Goal: Task Accomplishment & Management: Use online tool/utility

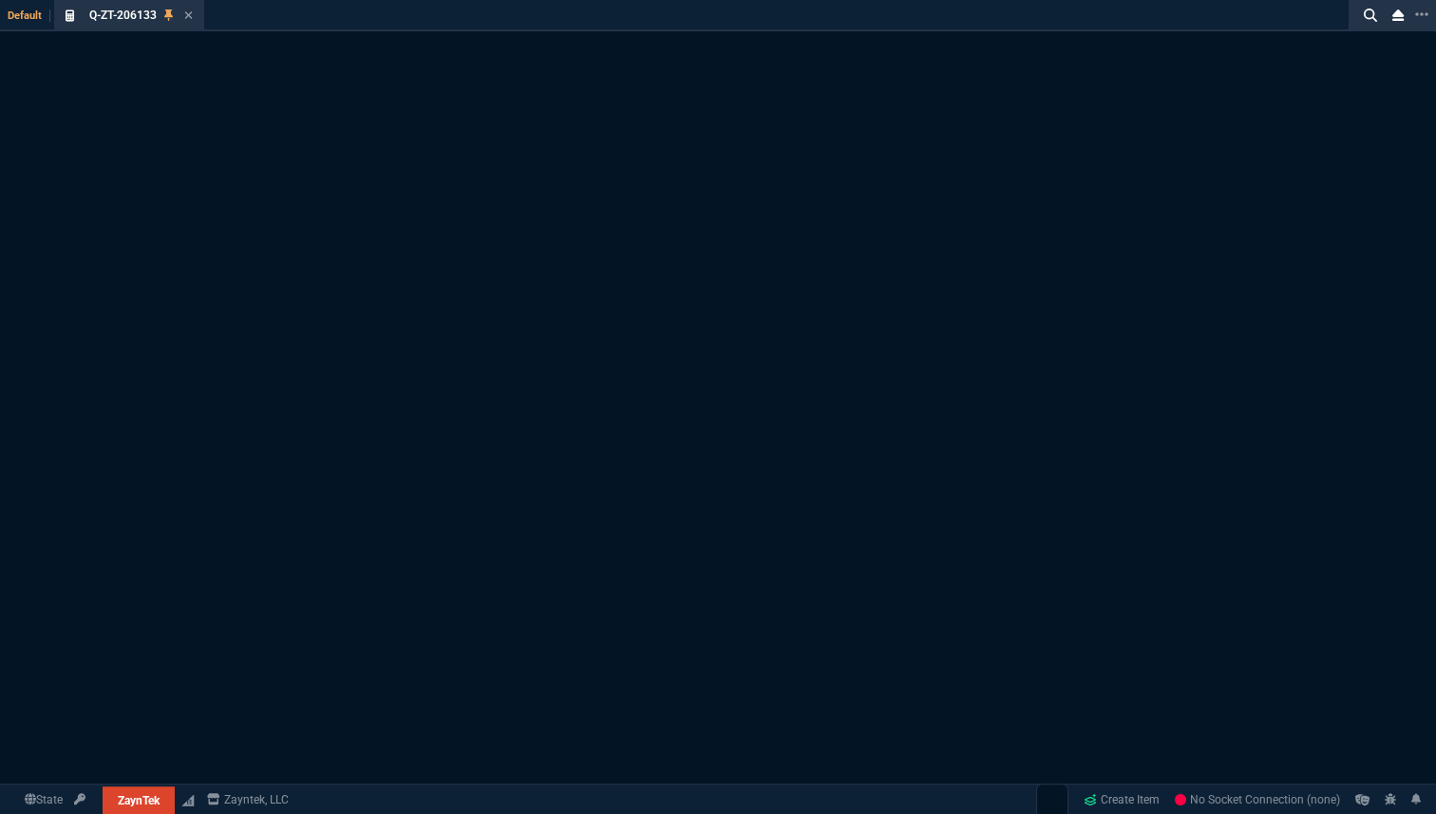
select select "18: totals"
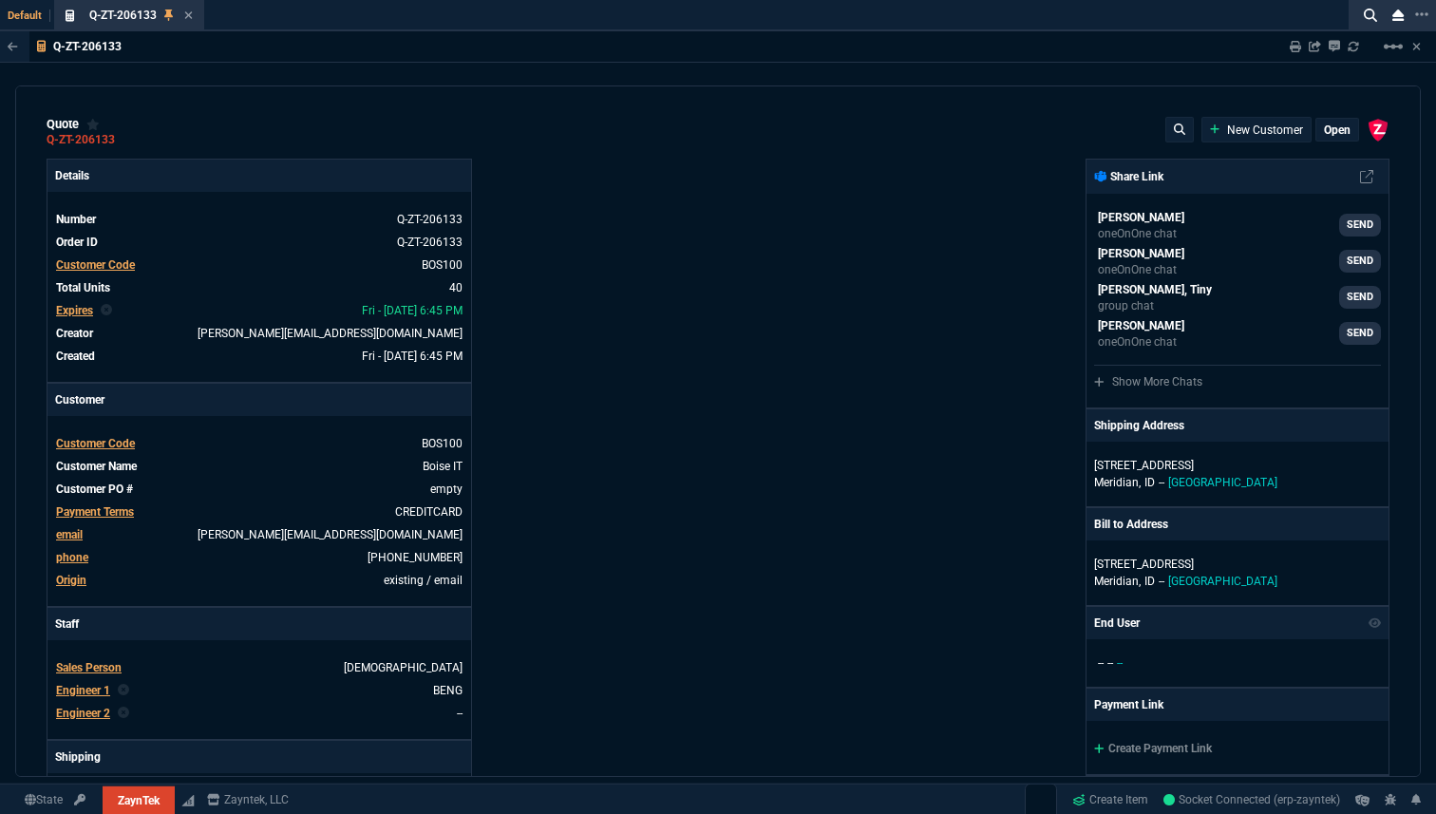
type input "20"
type input "295"
type input "60"
type input "595"
type input "44"
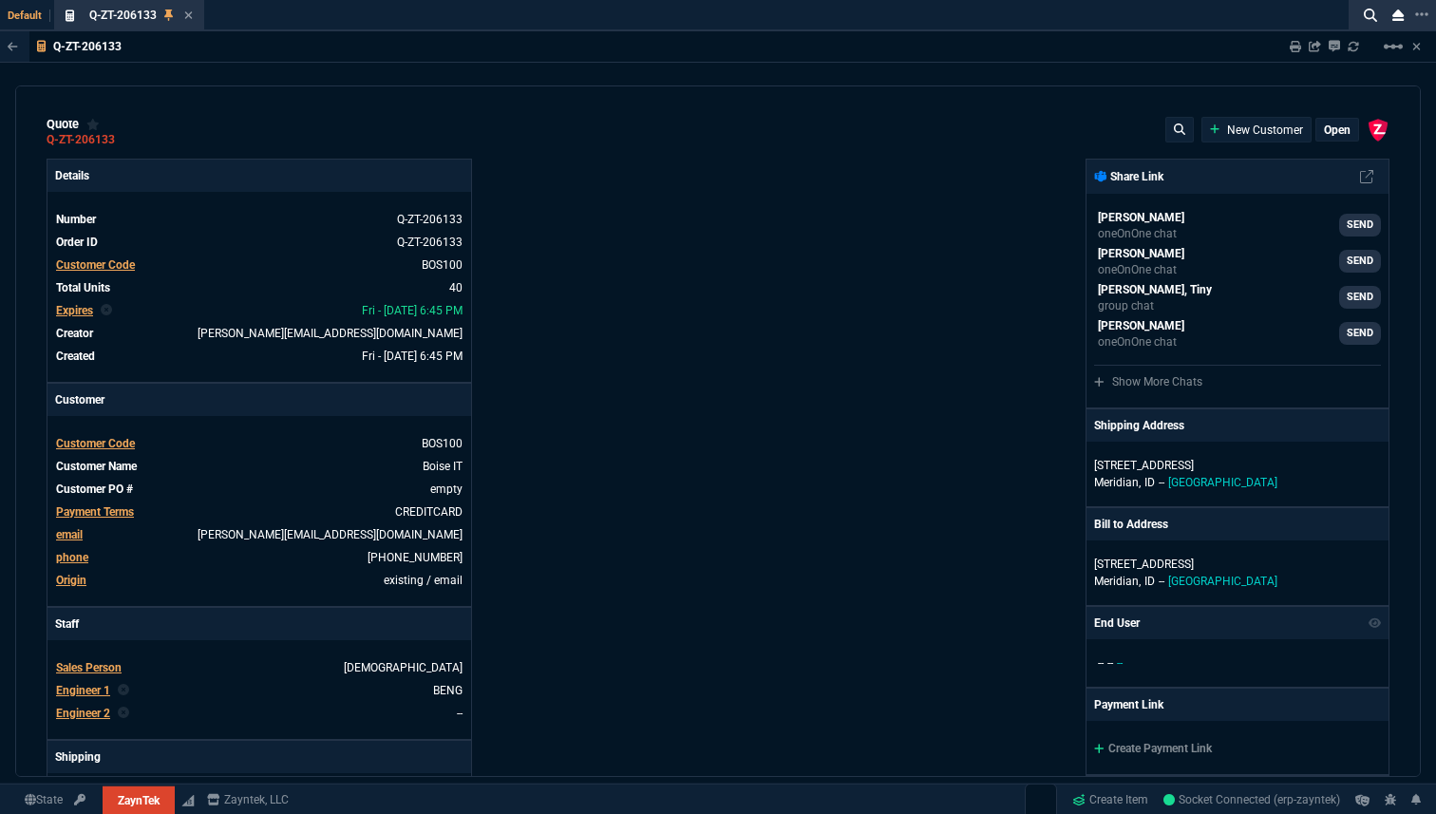
type input "174"
type input "62"
type input "165"
type input "38"
type input "80"
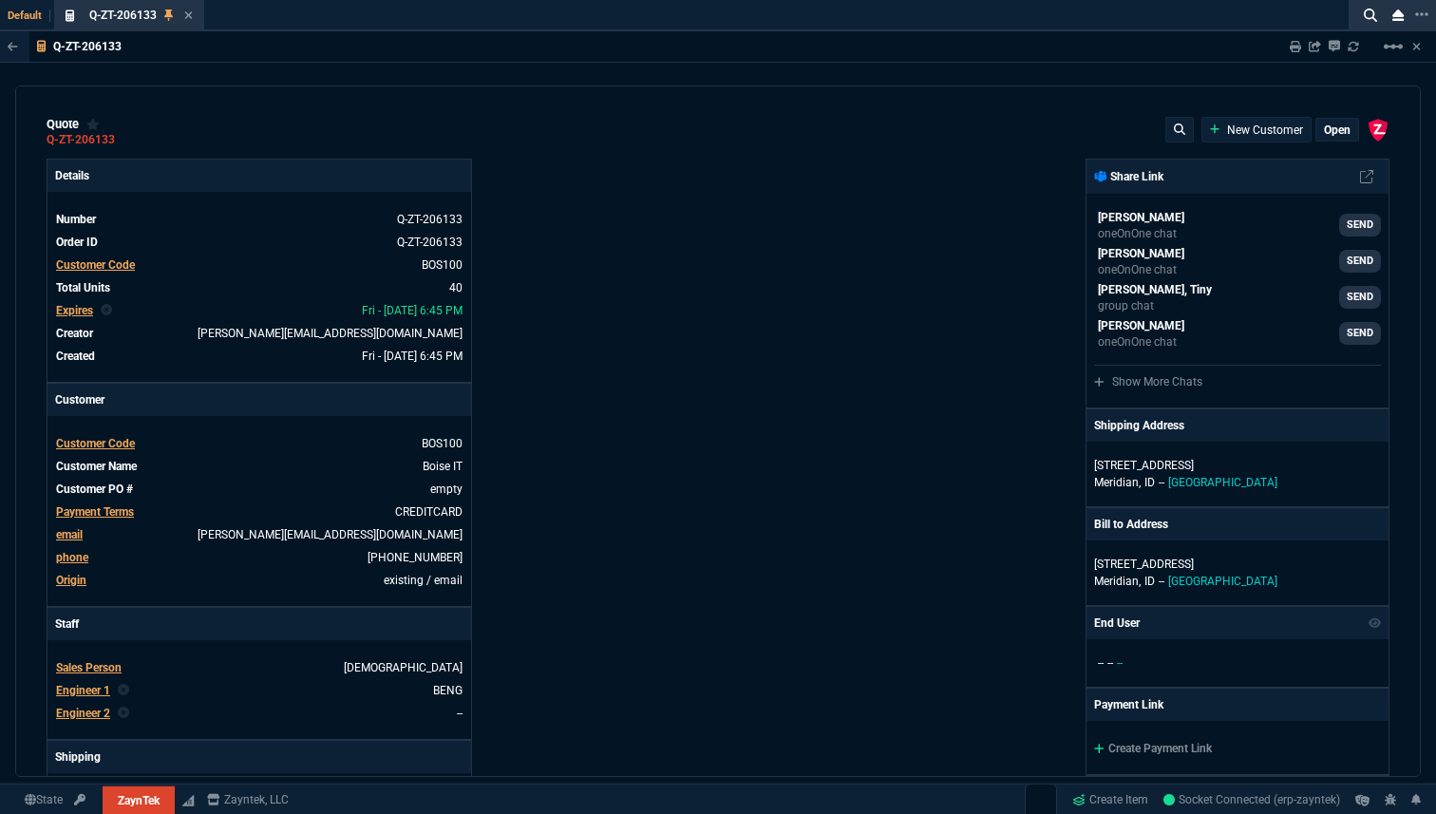
type input "14"
type input "50"
type input "60"
type input "295"
type input "55"
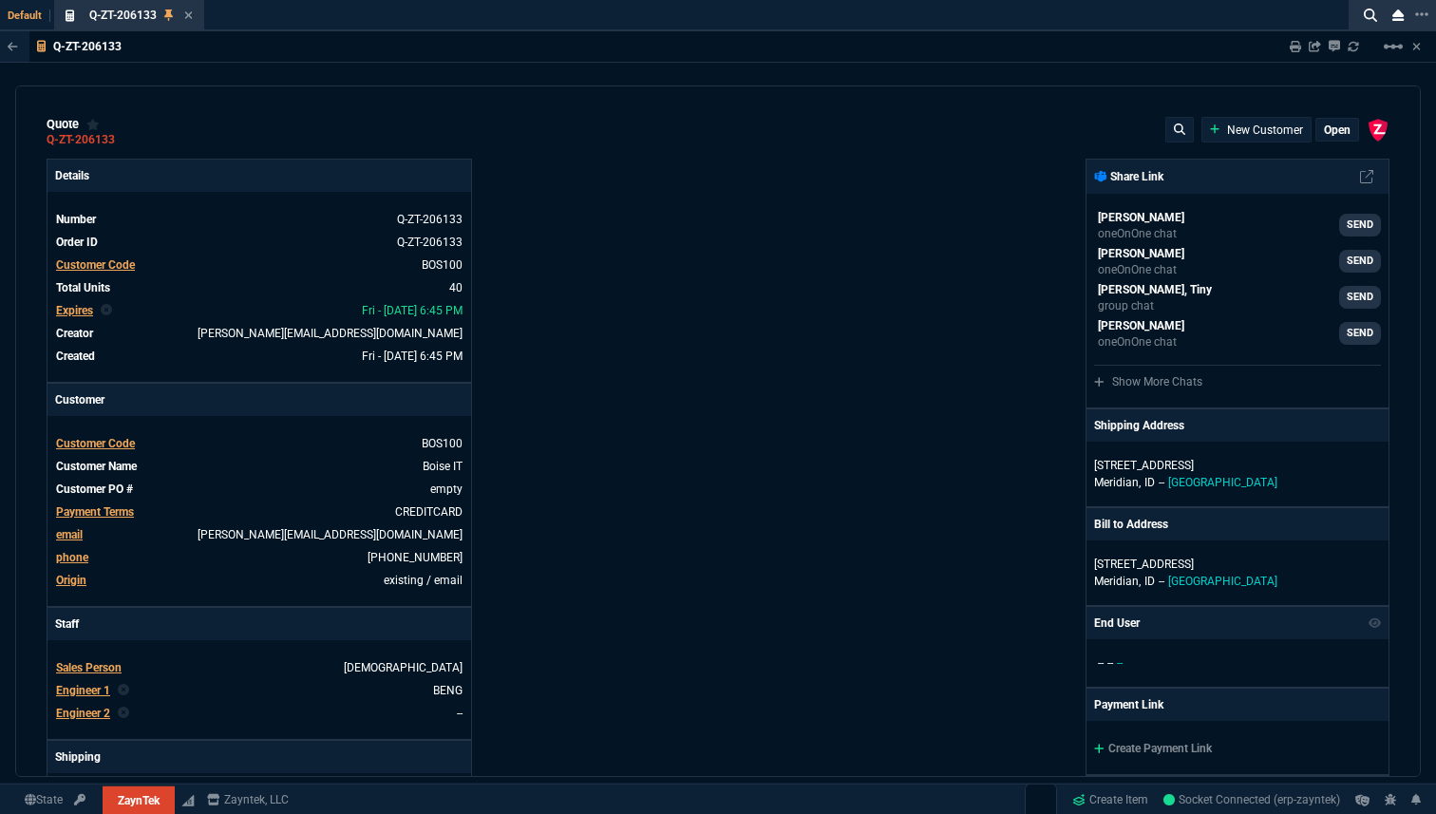
type input "60"
type input "76"
type input "65"
type input "43"
type input "75"
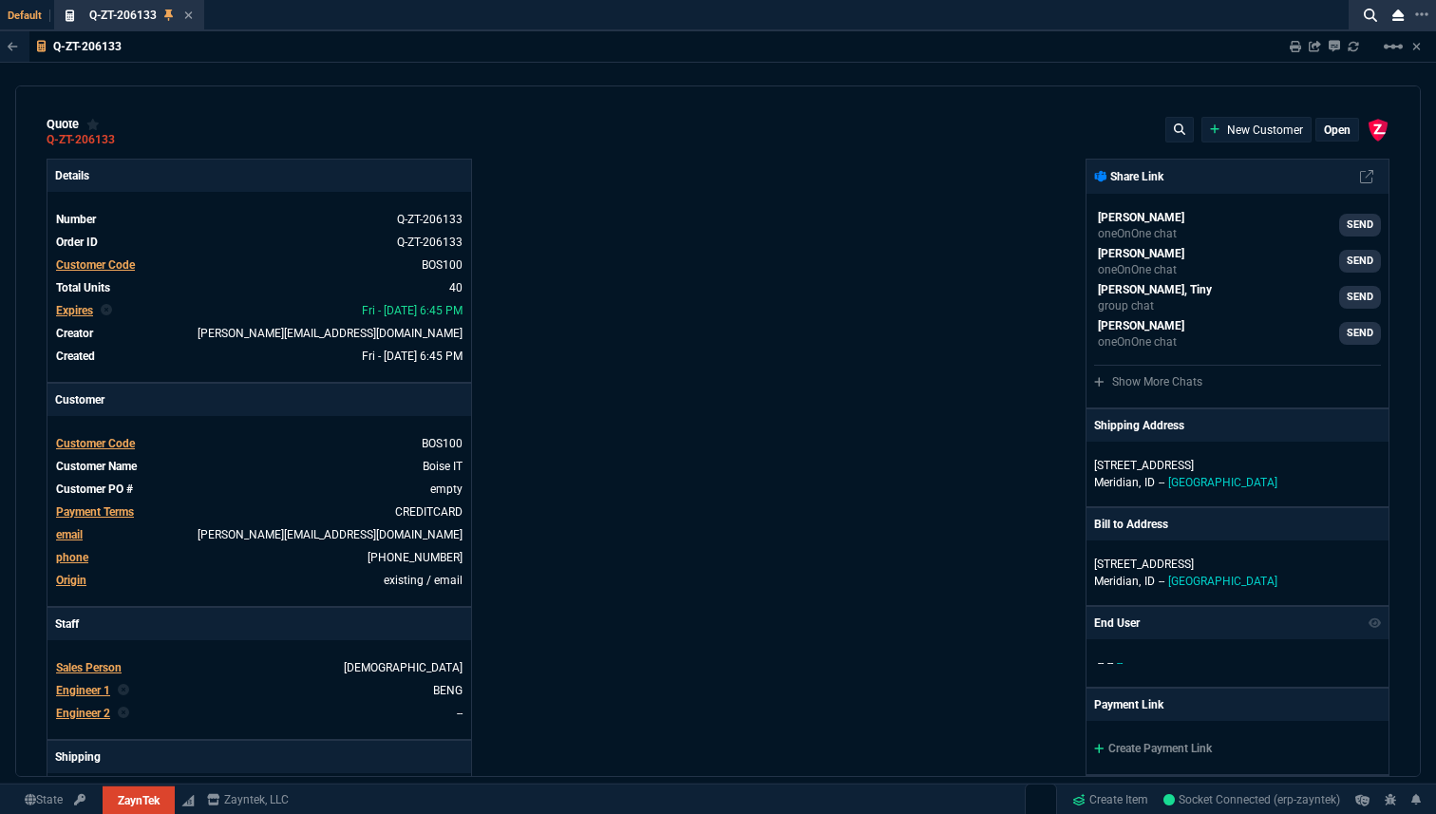
type input "52"
type input "65"
type input "80"
type input "4"
type input "0"
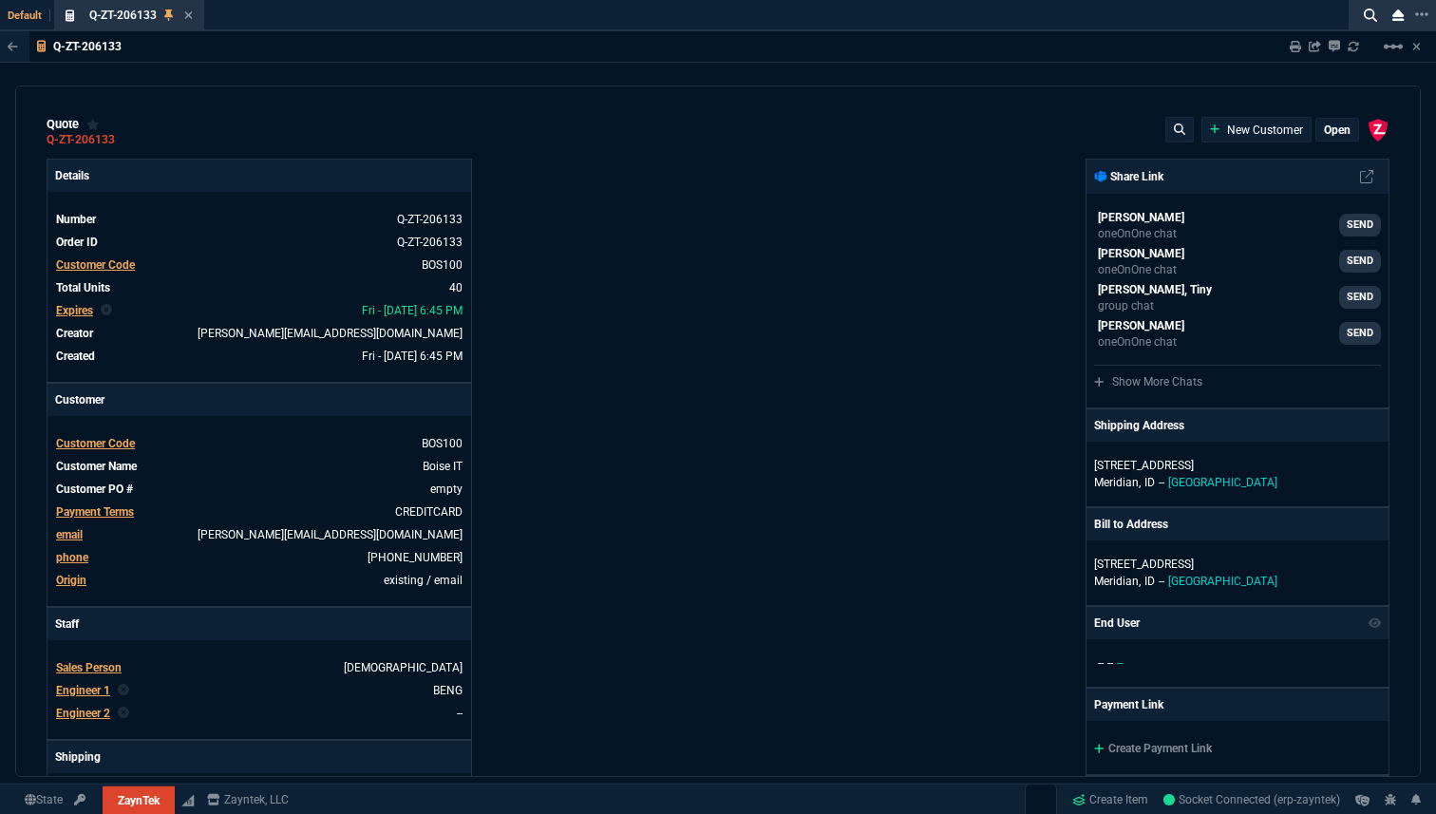
type input "0"
type input "50"
type input "99600"
type input "39600"
type input "26600"
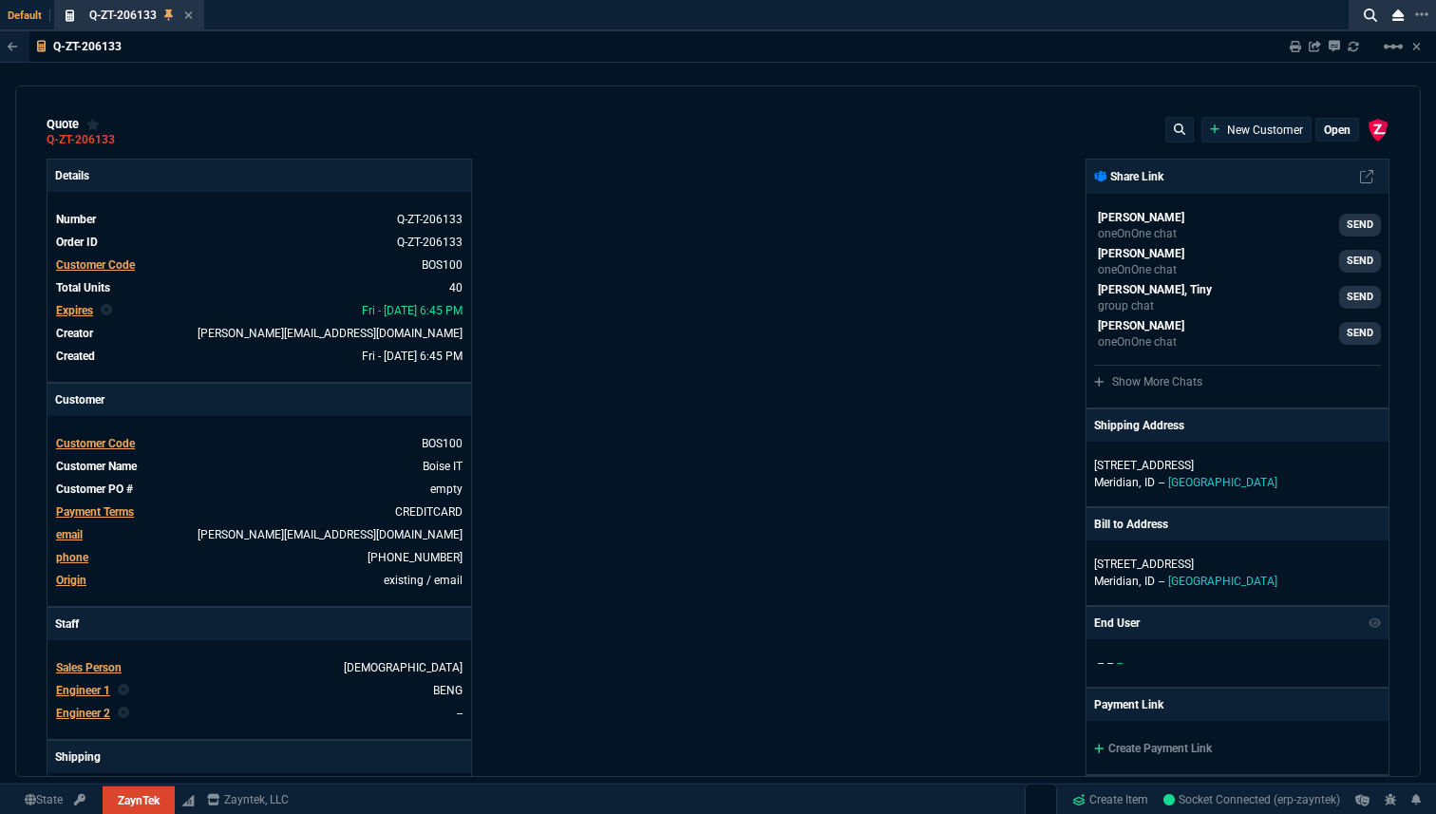
type input "21100"
type input "34600"
type input "49600"
type input "11100"
type input "8600"
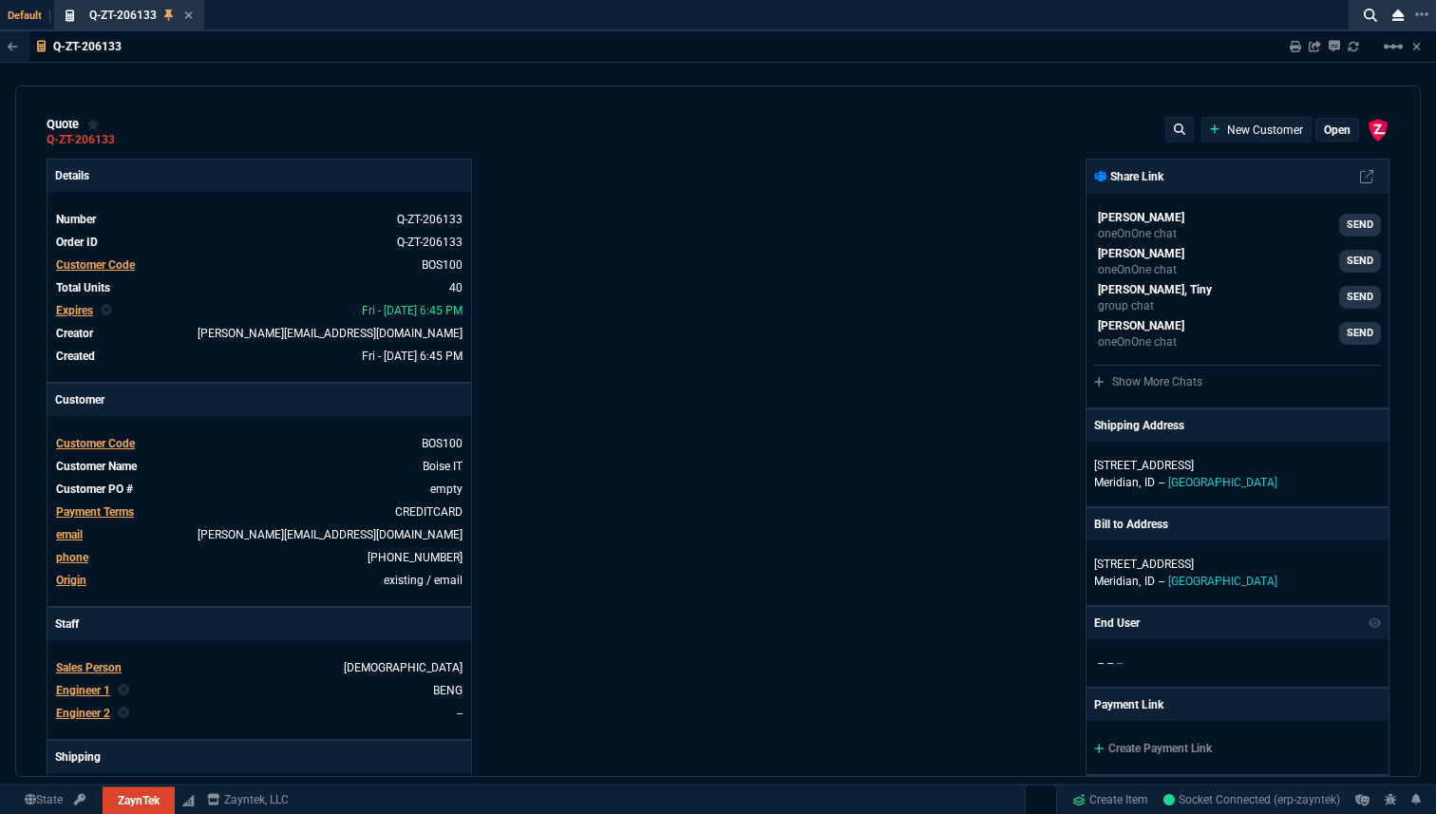
type input "17600"
type input "12600"
type input "600"
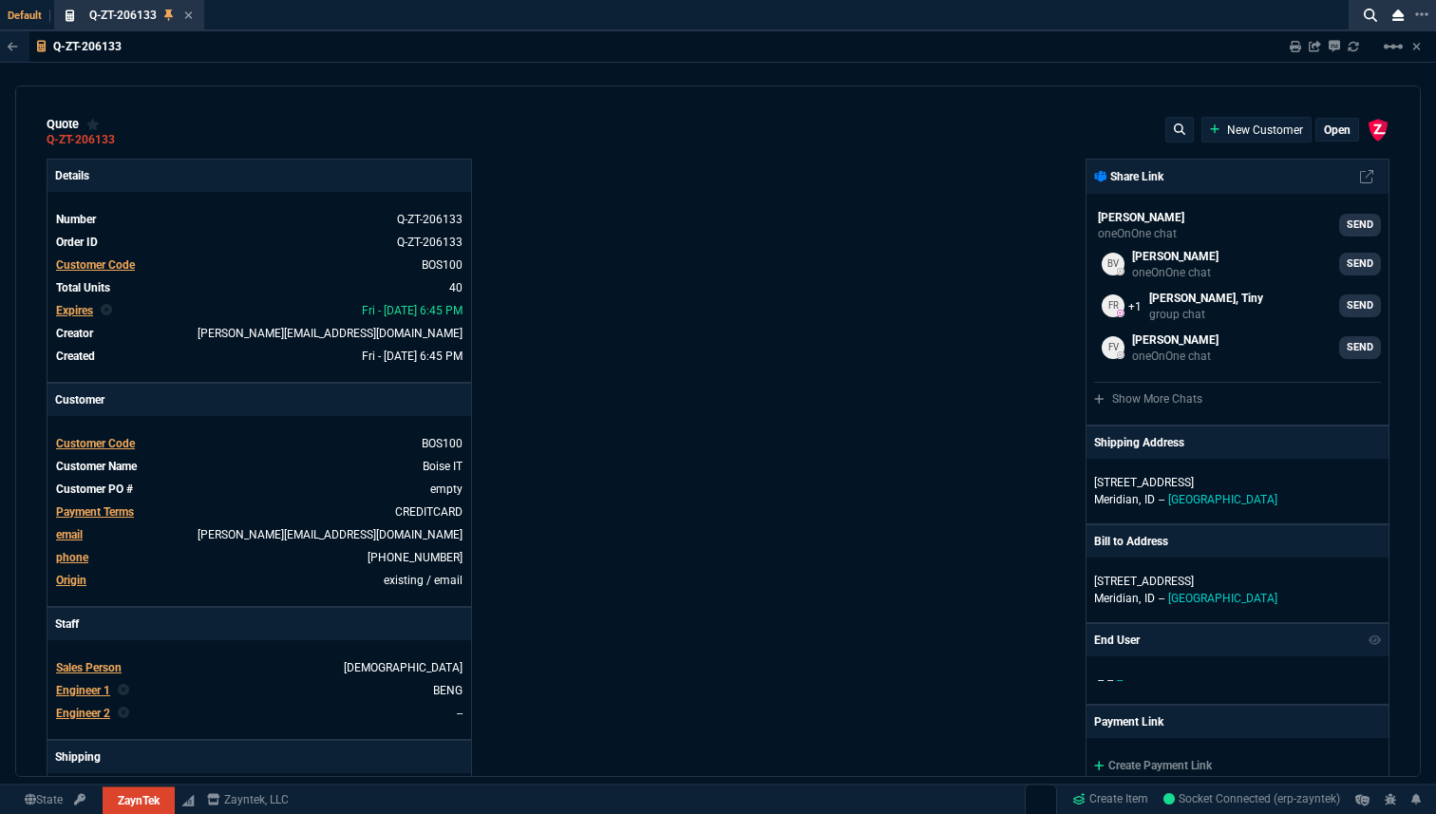
type input "1393"
type input "2498"
type input "402"
type input "723"
type input "1539"
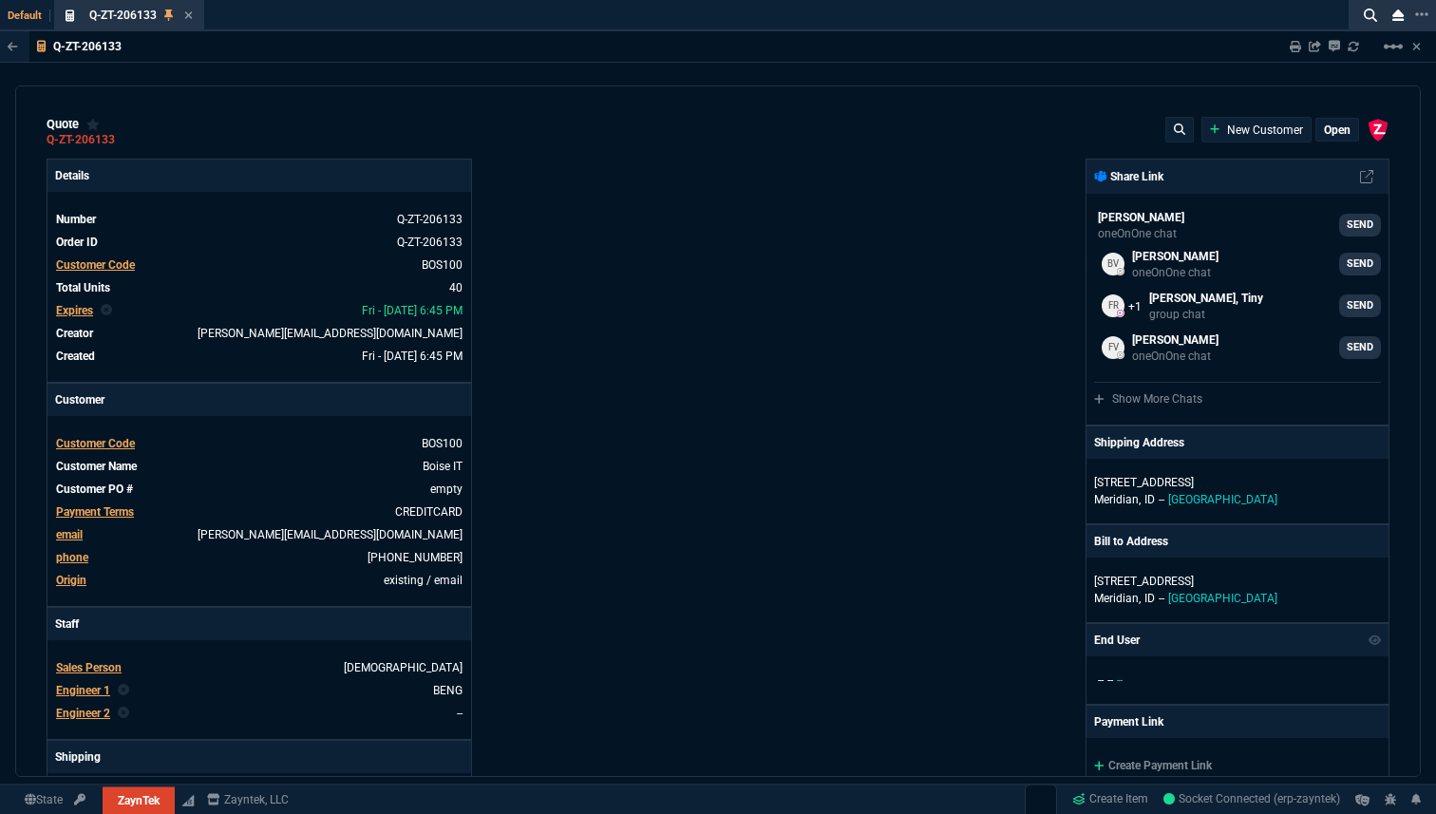
type input "2619"
type input "234"
type input "109"
type input "399"
type input "524"
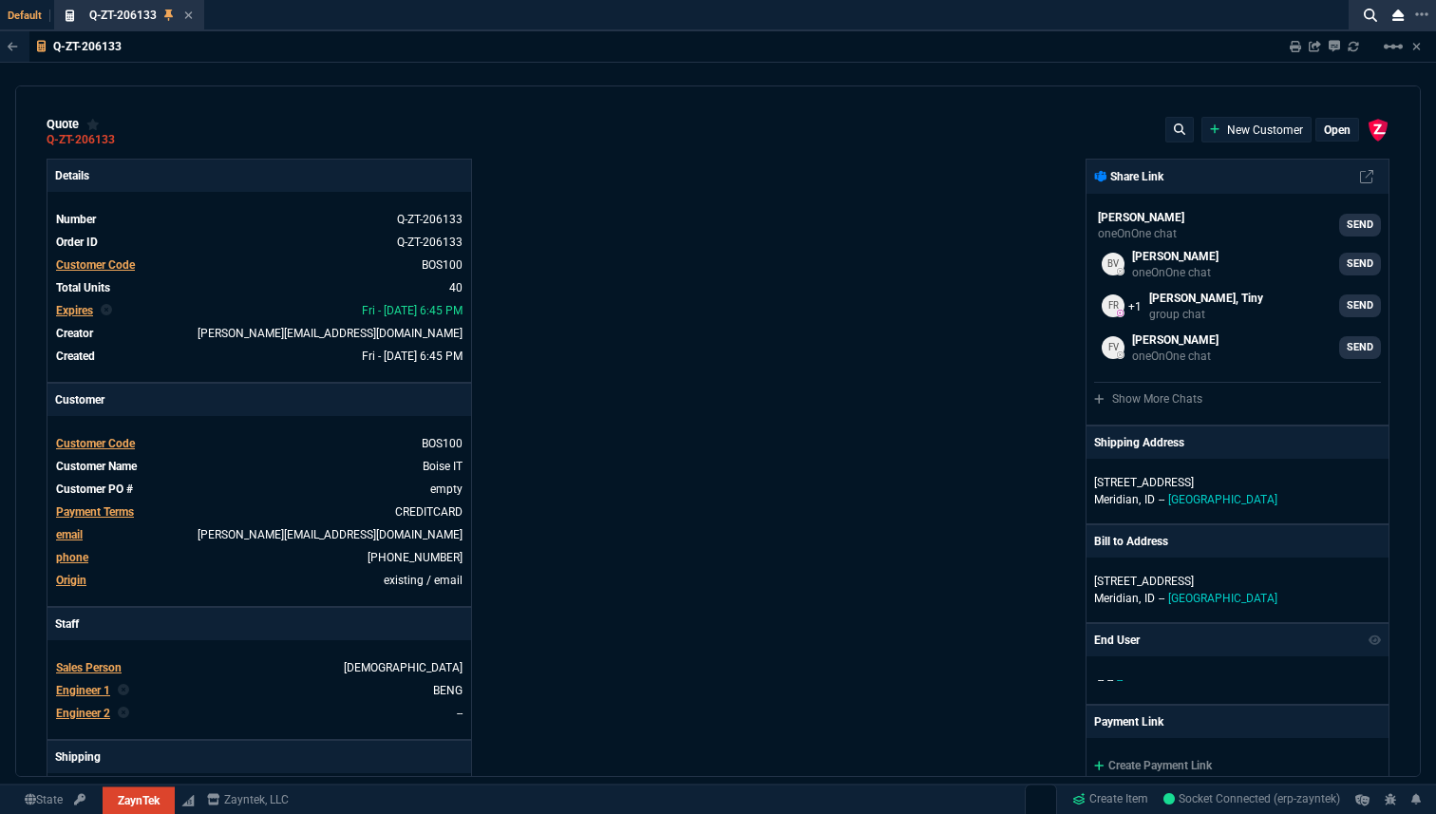
type input "11"
type input "29"
type input "84"
type input "34"
type input "71"
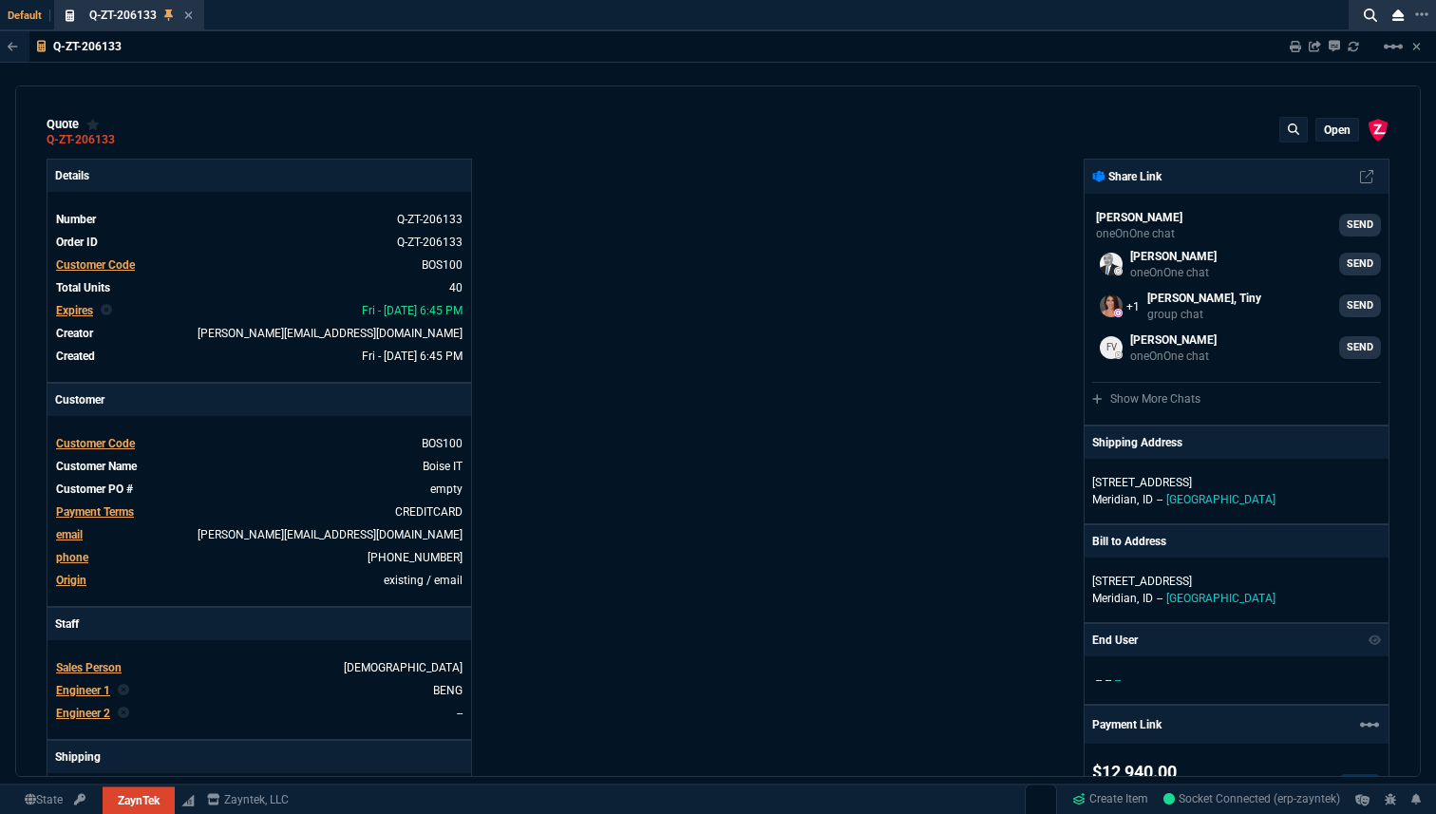
type input "78"
type input "81"
type input "53"
type input "22"
type input "56"
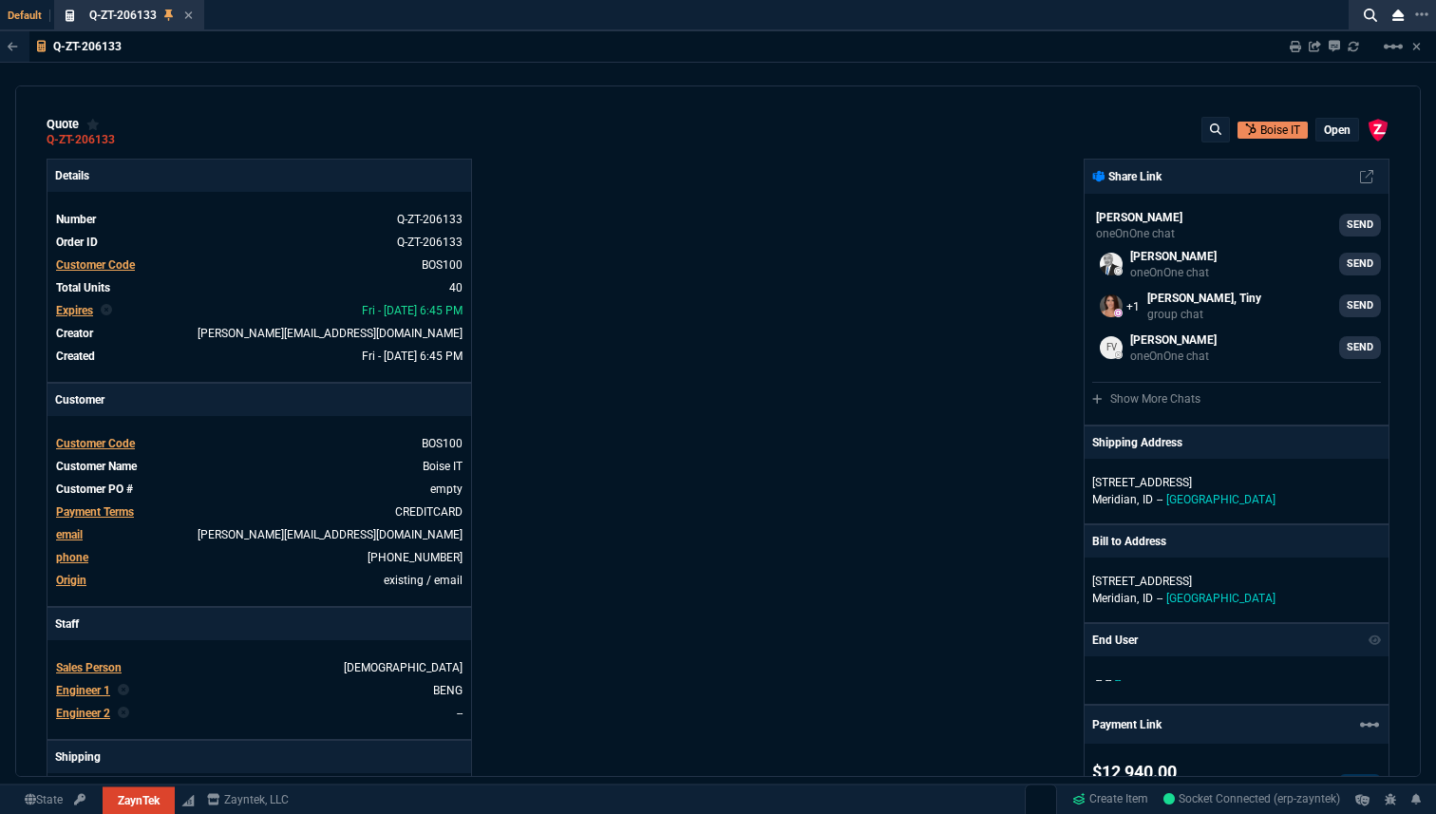
type input "76"
type input "55"
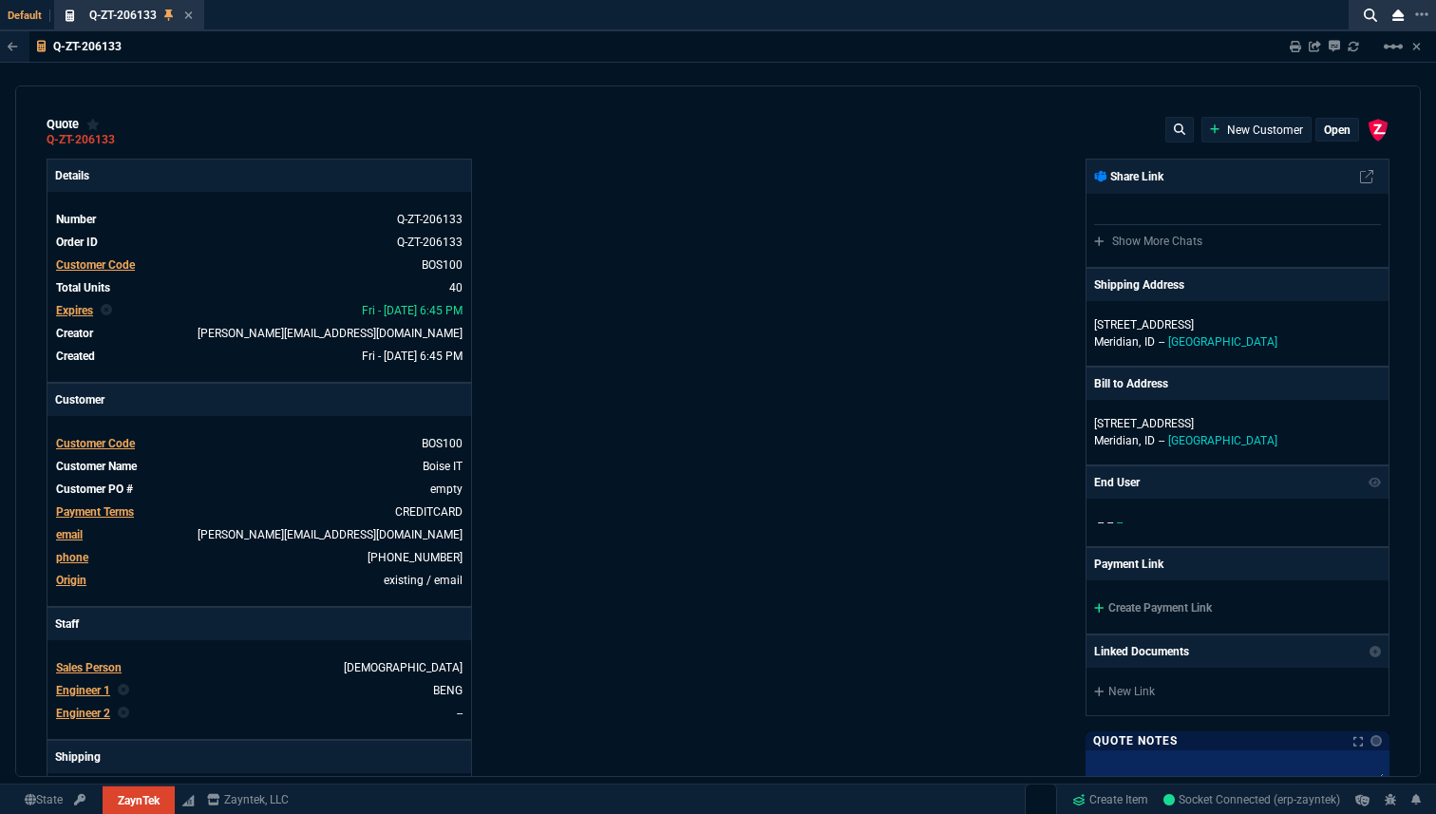
type input "20"
type input "295"
type input "60"
type input "595"
type input "44"
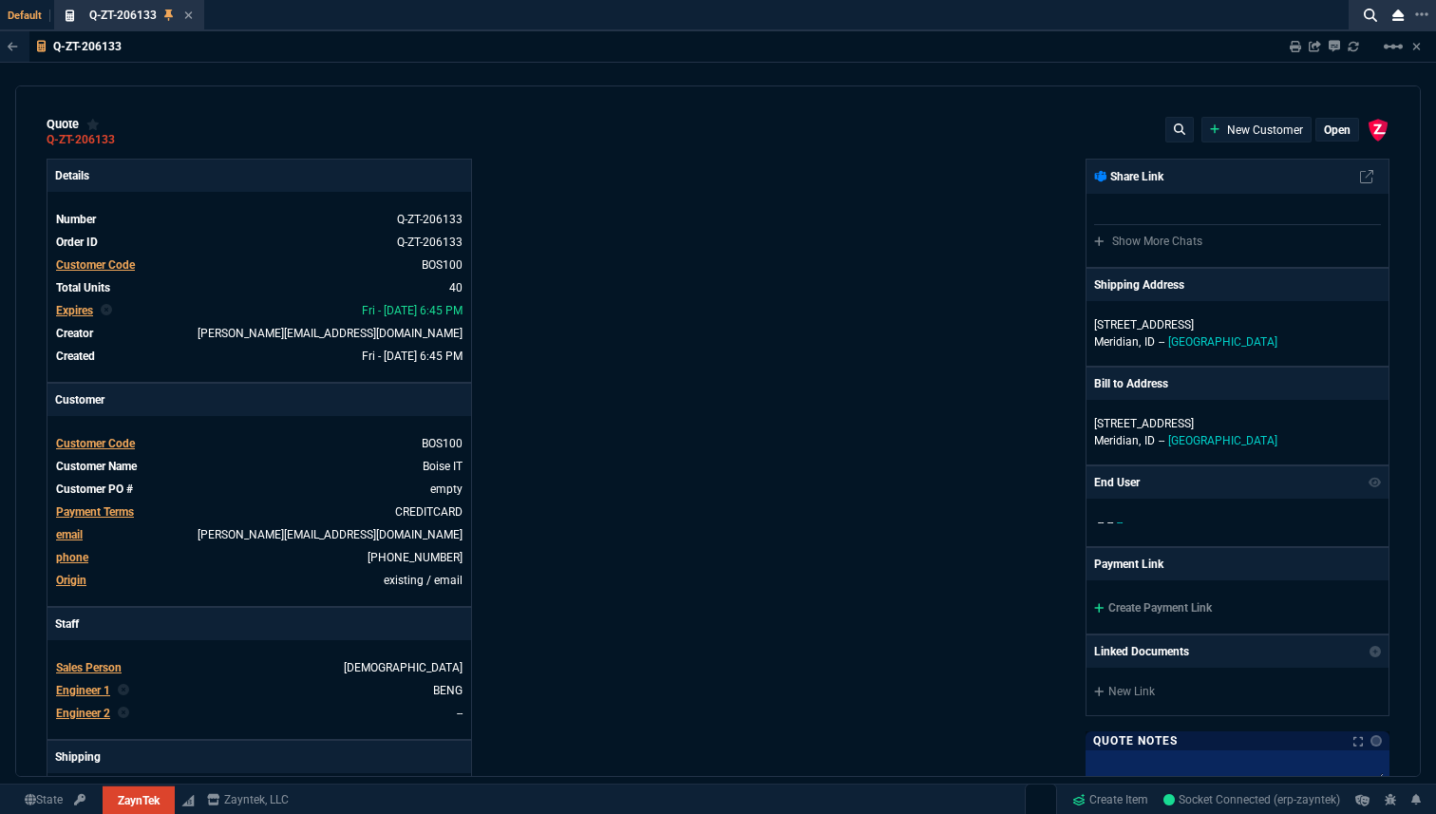
type input "174"
type input "62"
type input "165"
type input "38"
type input "80"
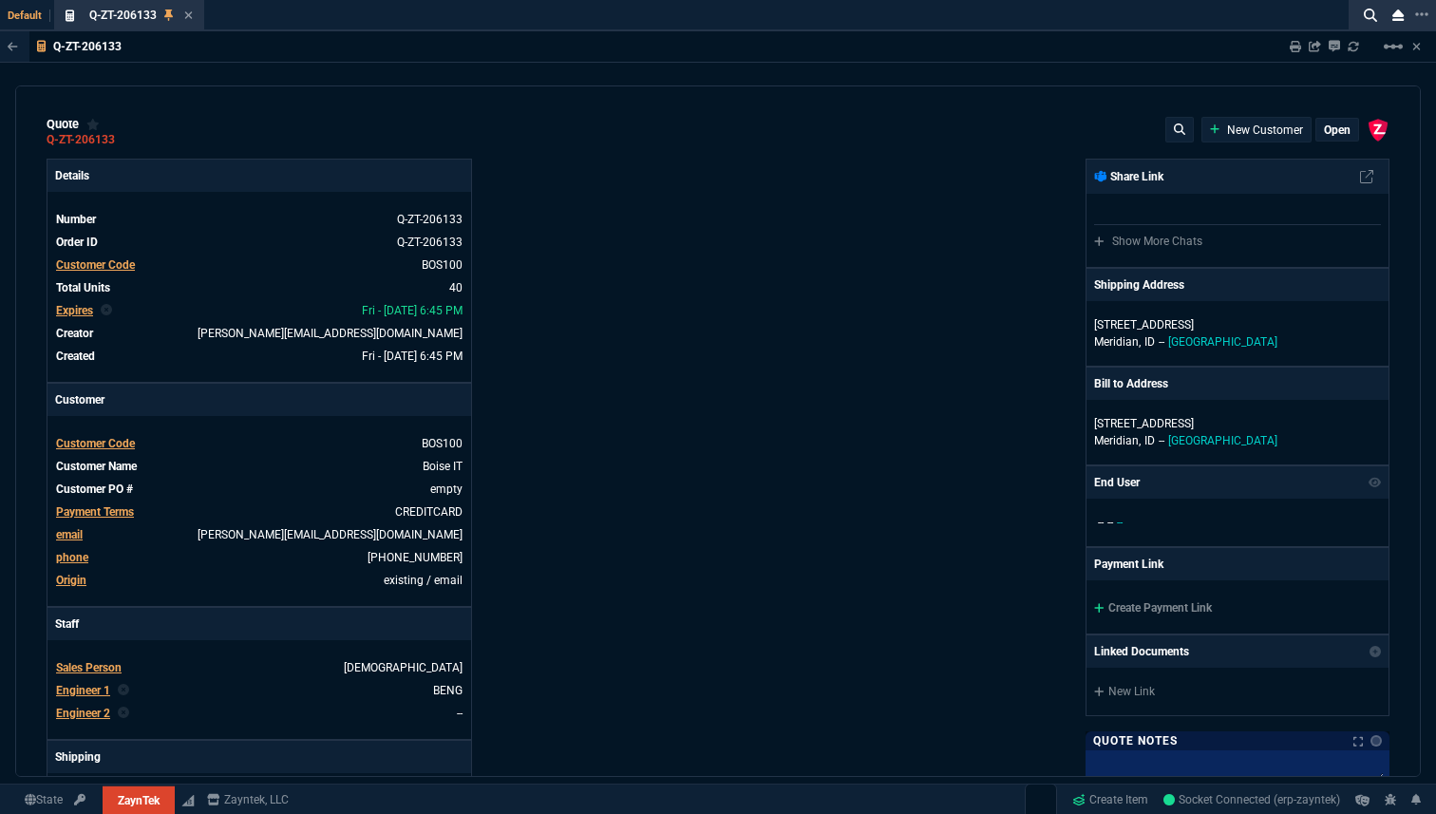
type input "14"
type input "50"
type input "60"
type input "295"
type input "55"
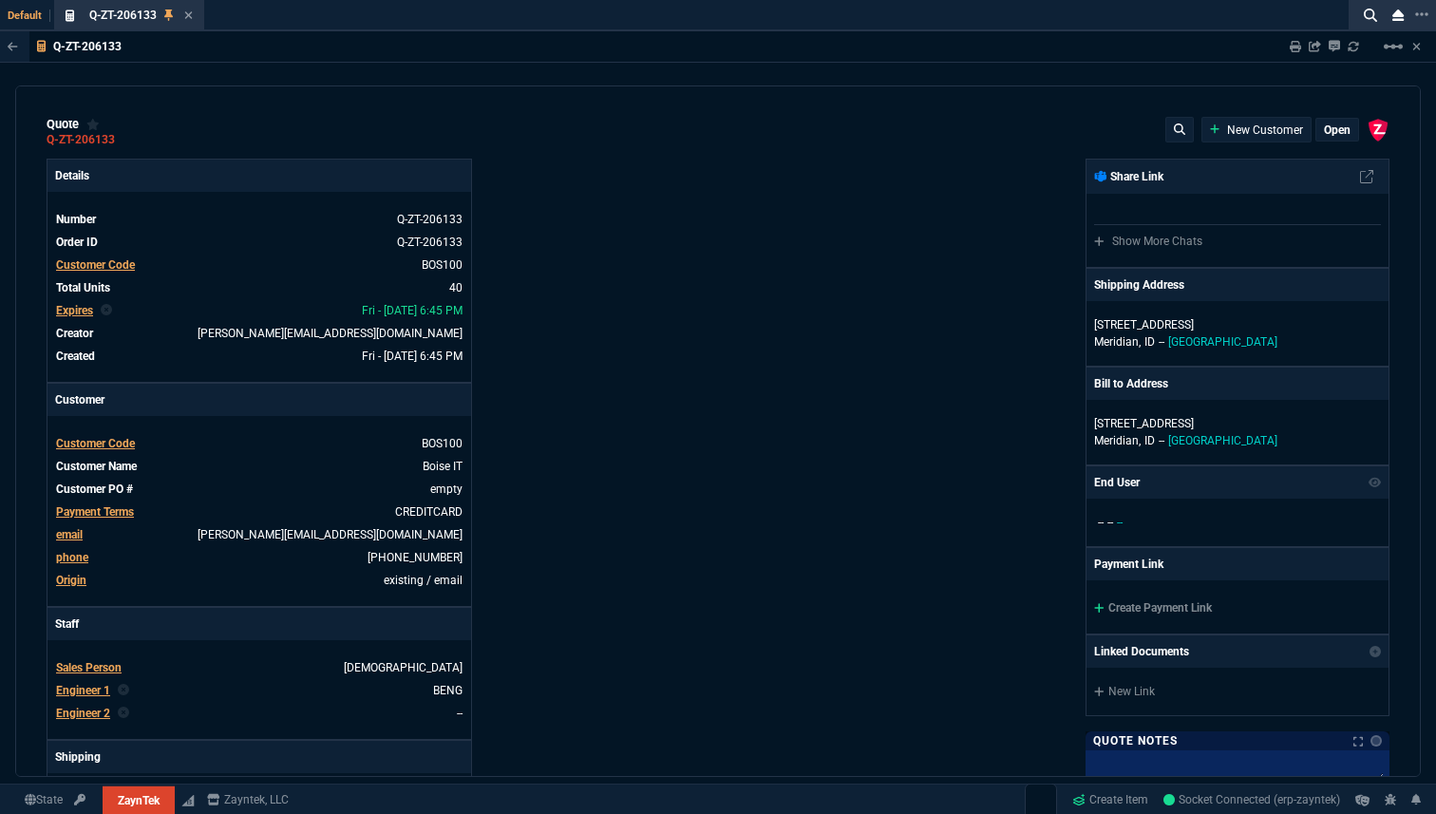
type input "60"
type input "76"
type input "65"
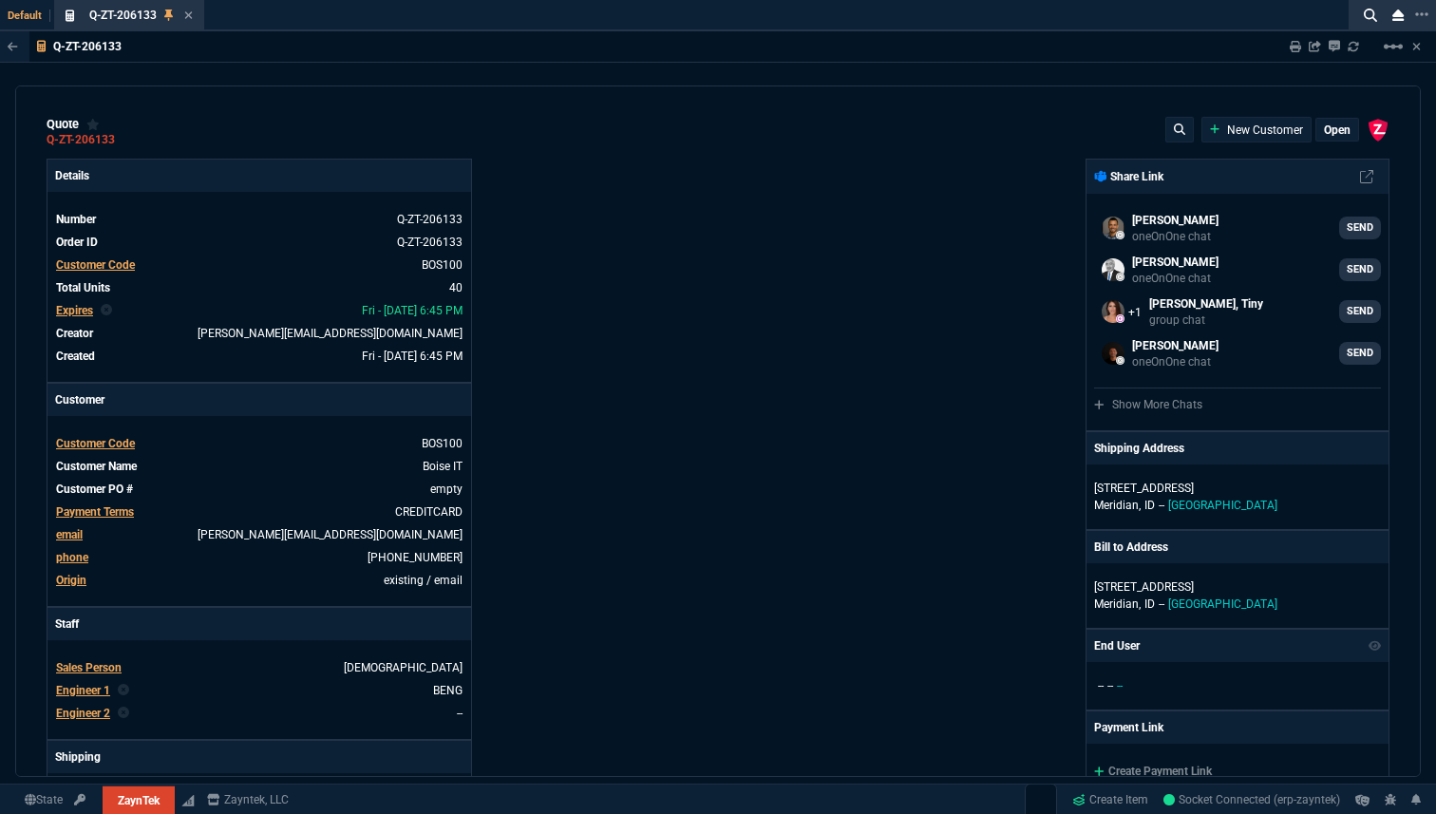
type input "43"
type input "75"
type input "52"
type input "65"
type input "80"
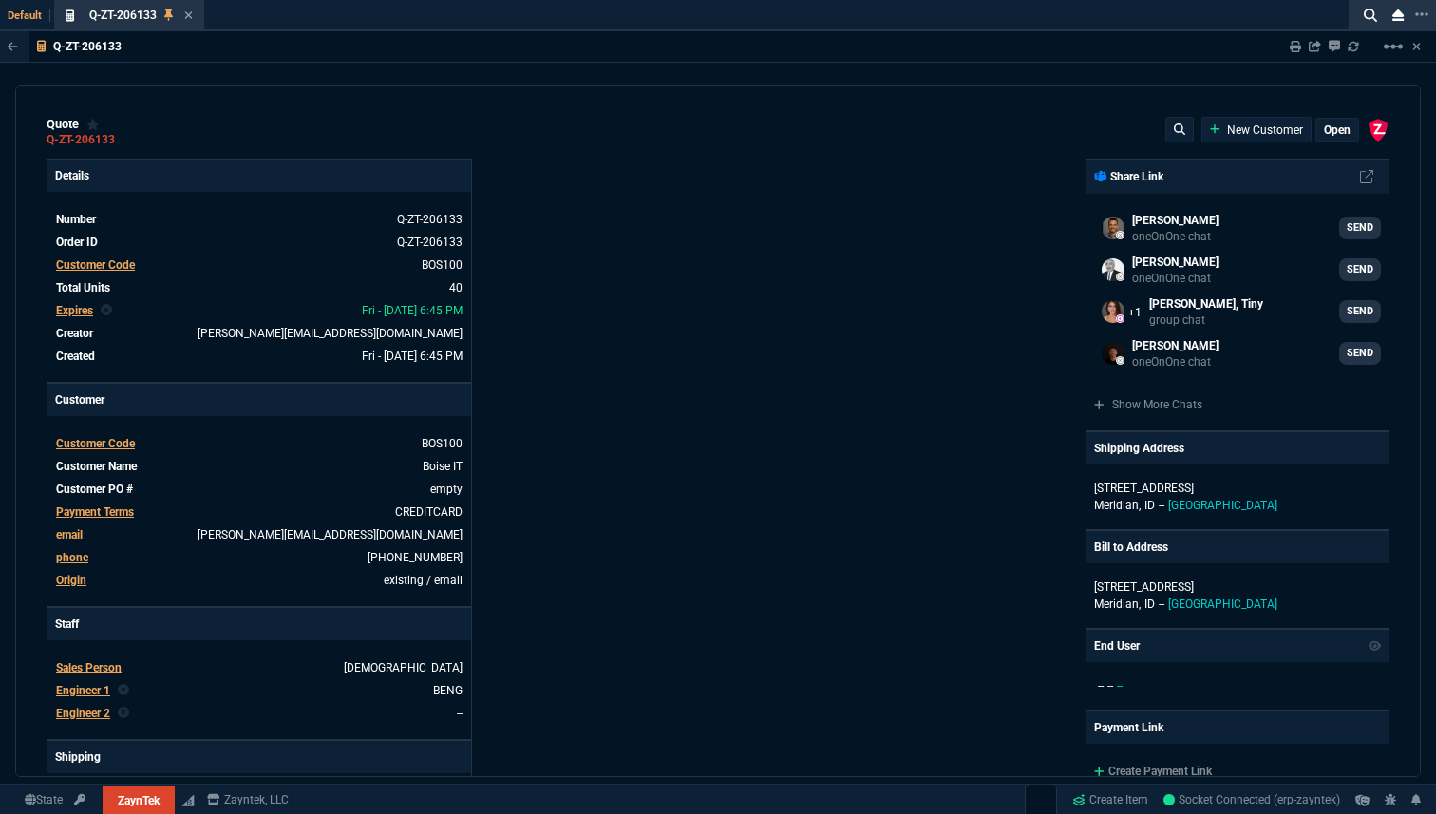
type input "4"
type input "0"
type input "1393"
type input "2498"
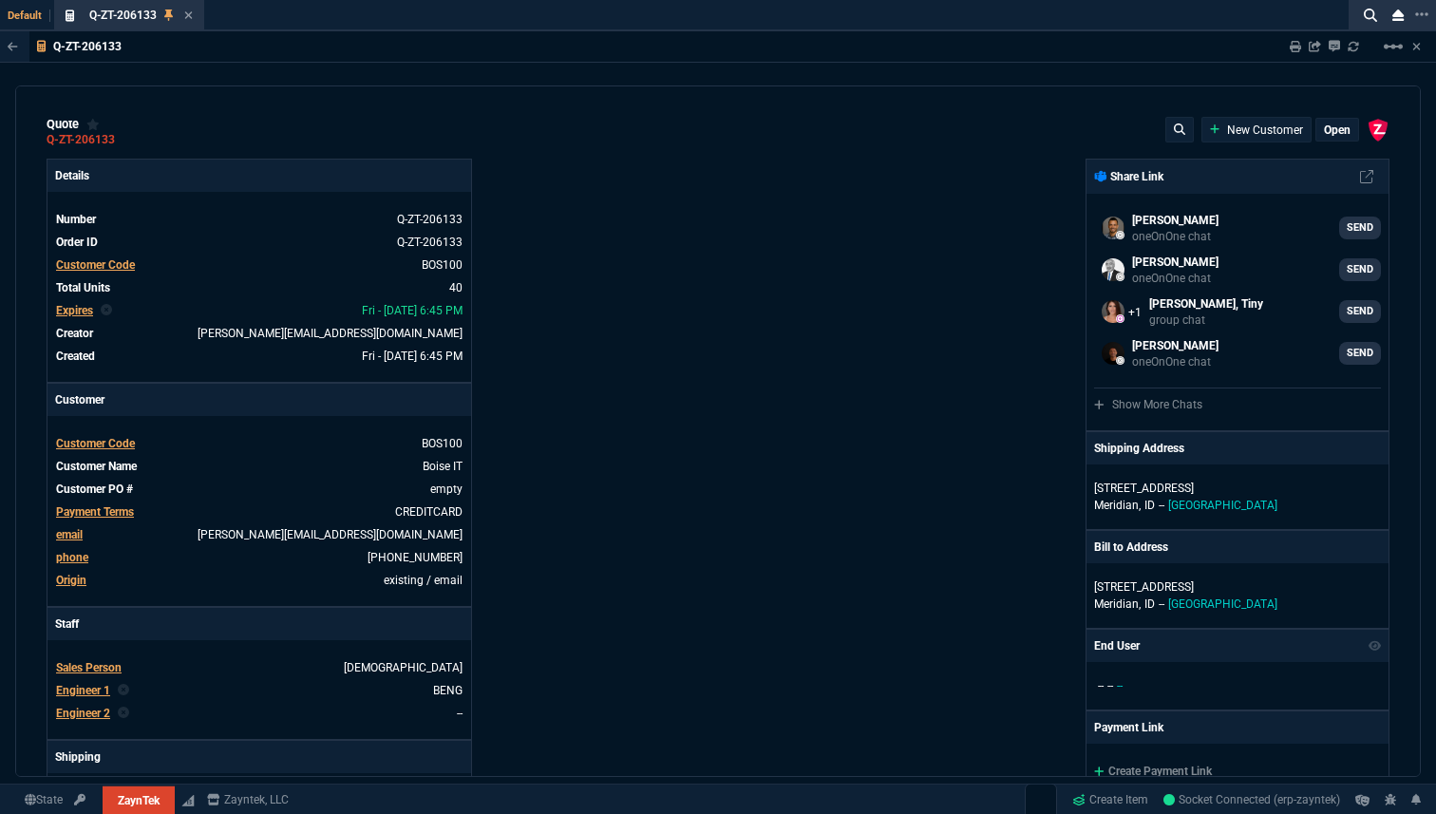
type input "402"
type input "723"
type input "1539"
type input "2619"
type input "234"
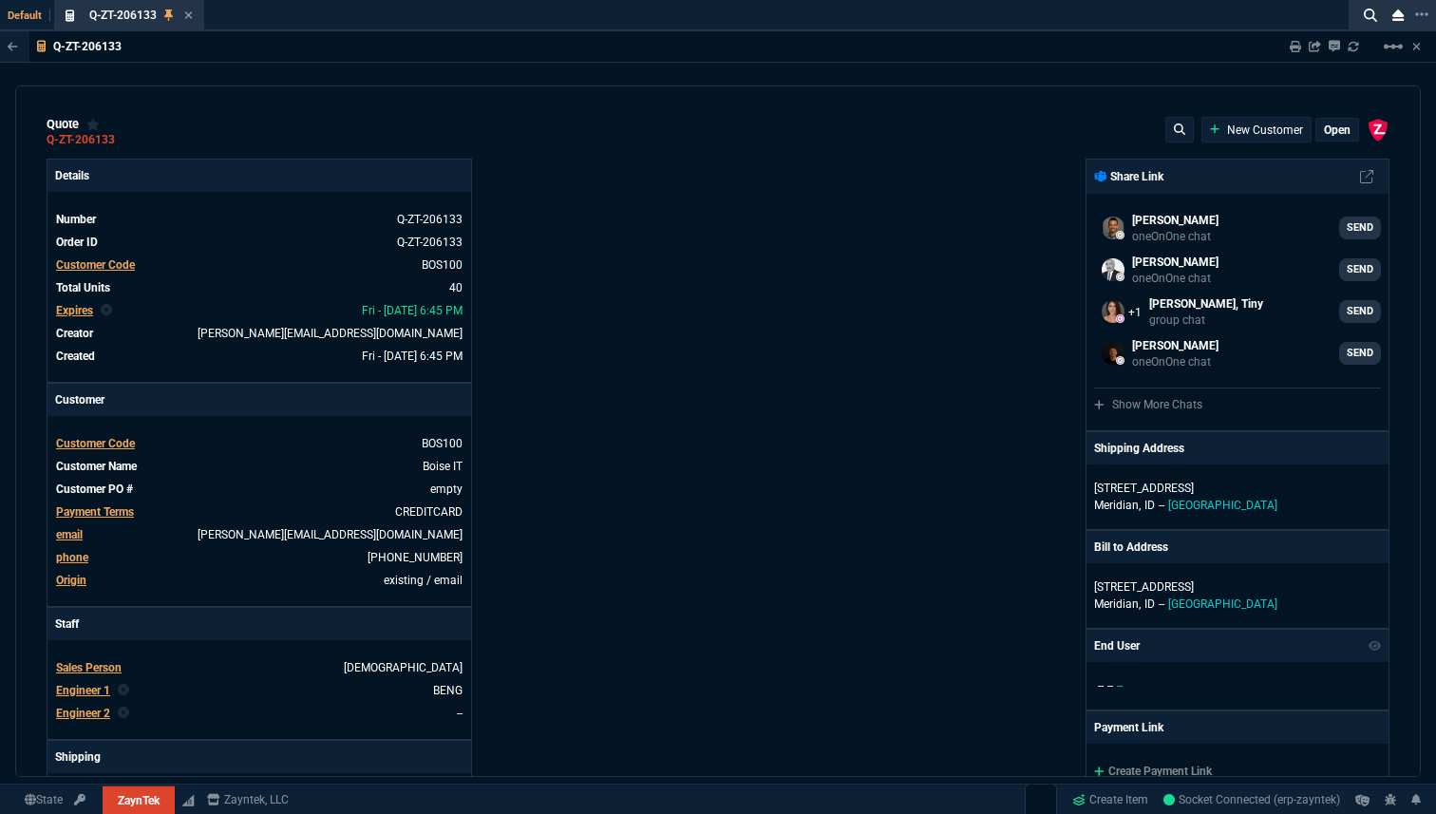
type input "109"
type input "399"
type input "524"
type input "11"
type input "50"
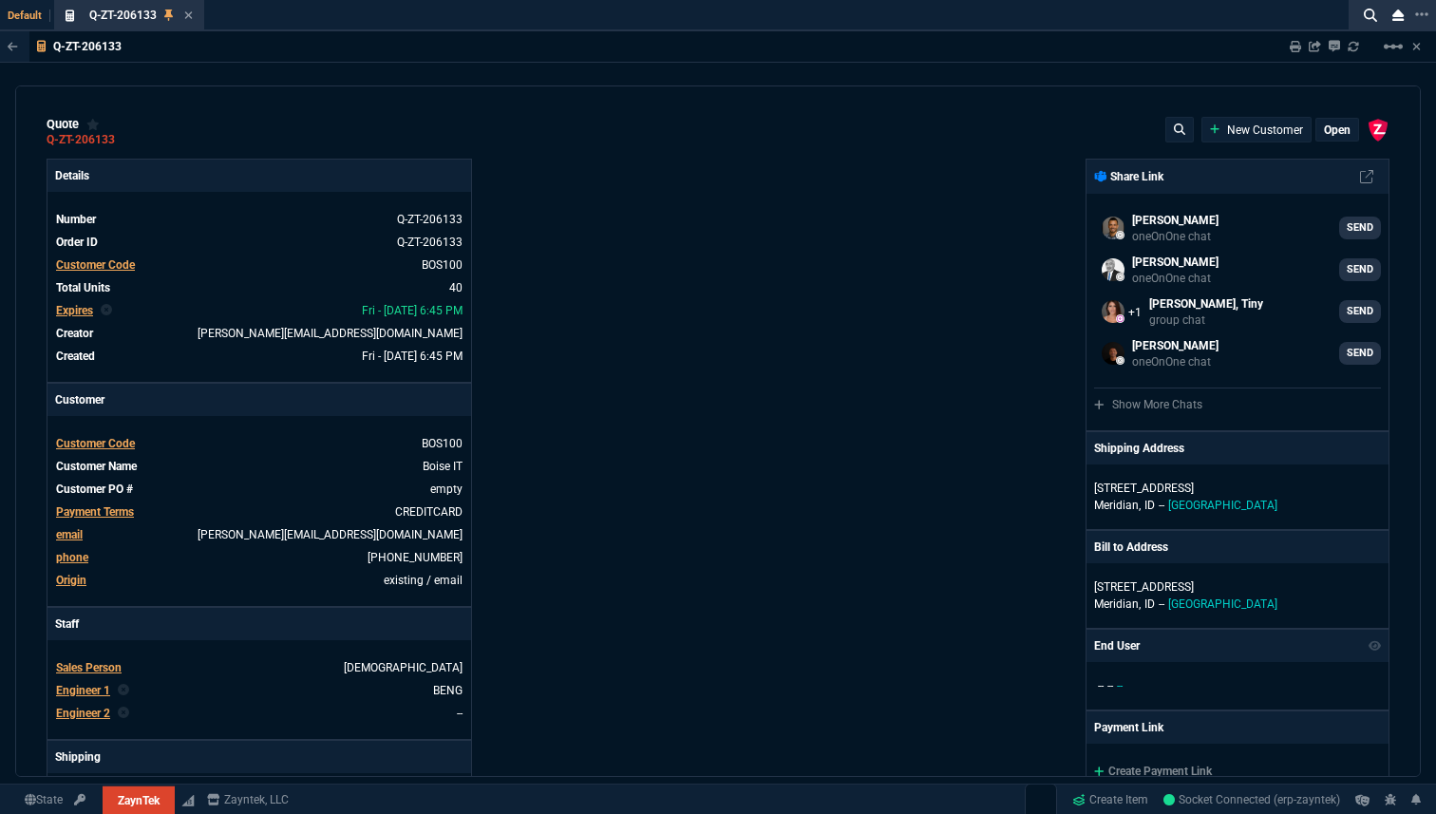
type input "29"
type input "84"
type input "34"
type input "71"
type input "78"
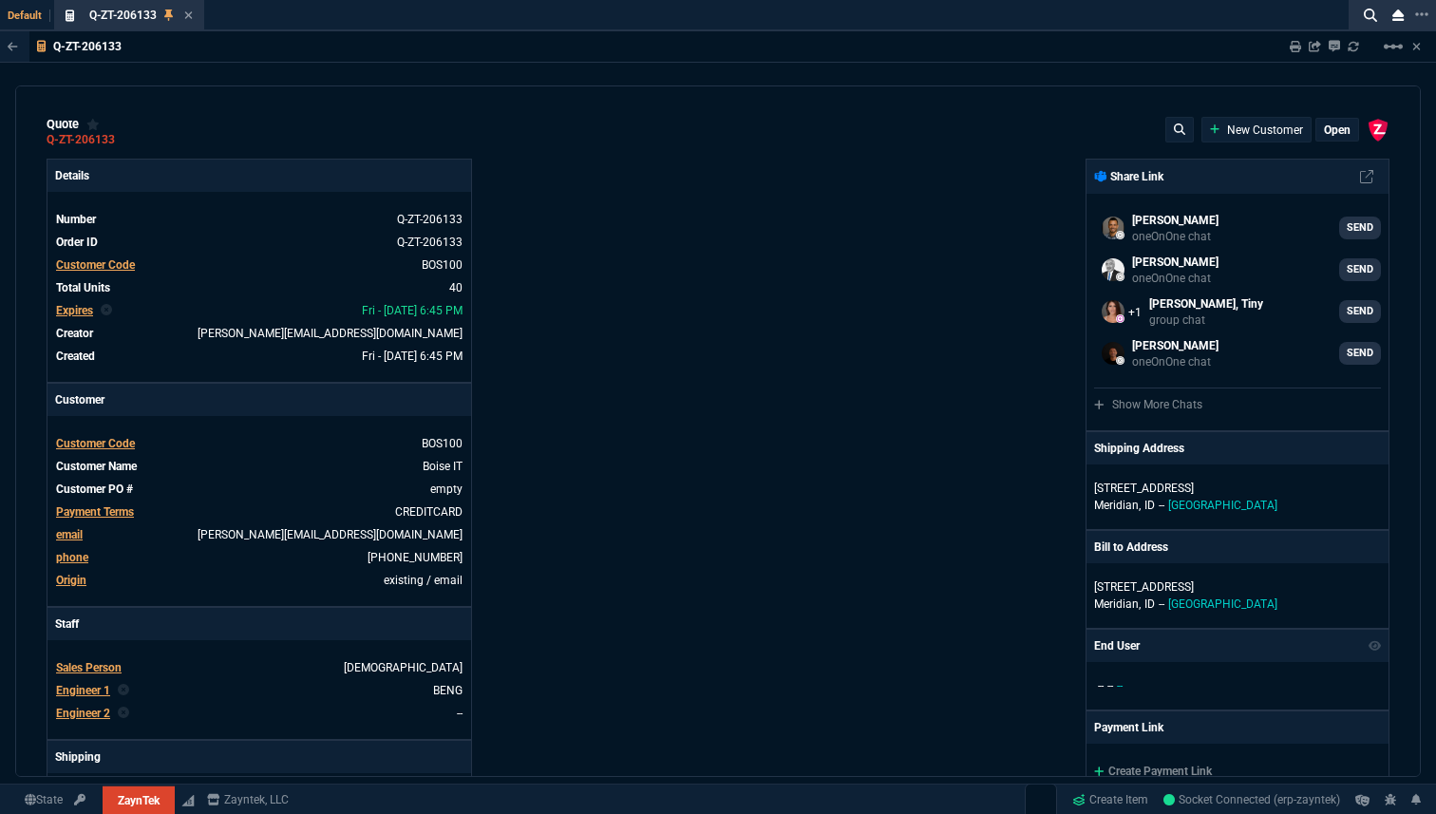
type input "81"
type input "53"
type input "22"
type input "56"
type input "76"
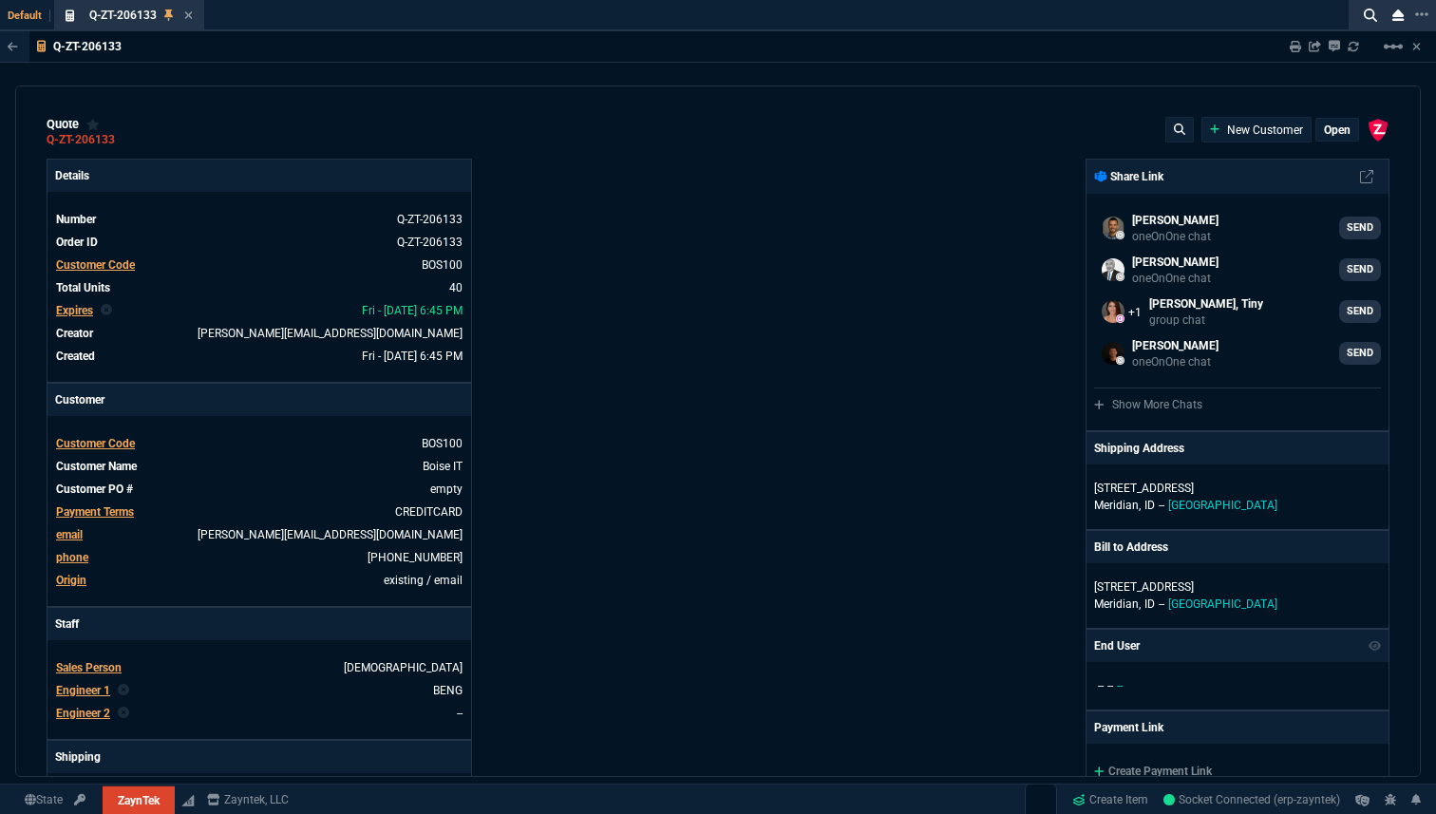
type input "55"
select select "18: totals"
